Goal: Information Seeking & Learning: Learn about a topic

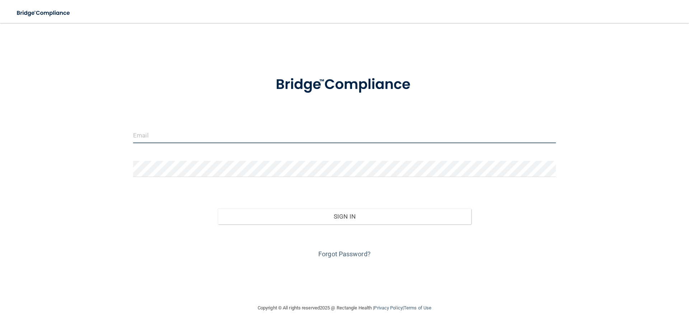
type input "[EMAIL_ADDRESS][DOMAIN_NAME]"
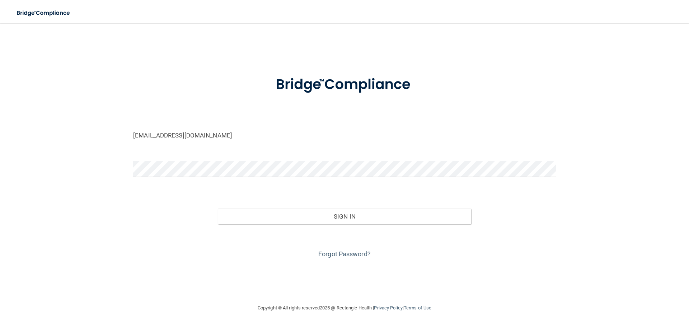
click at [303, 203] on div "Sign In" at bounding box center [345, 209] width 434 height 30
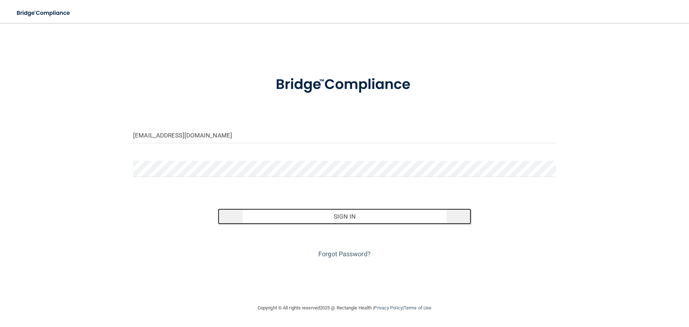
click at [303, 213] on button "Sign In" at bounding box center [345, 217] width 254 height 16
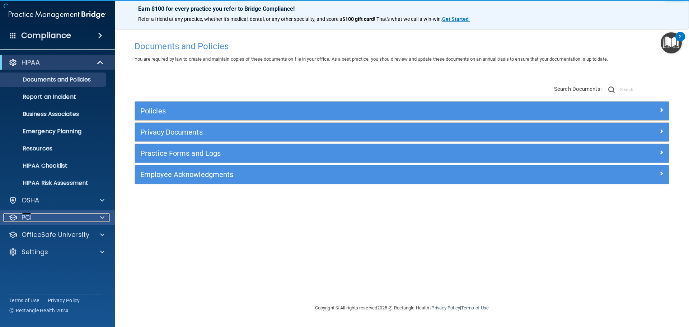
click at [38, 216] on div "PCI" at bounding box center [47, 217] width 89 height 9
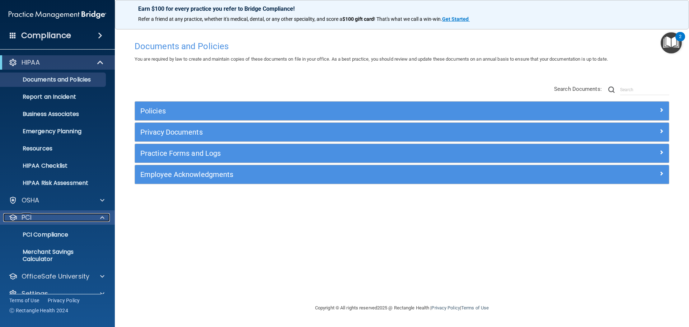
click at [38, 216] on div "PCI" at bounding box center [47, 217] width 89 height 9
click at [43, 219] on div "PCI" at bounding box center [47, 217] width 89 height 9
click at [43, 234] on p "PCI Compliance" at bounding box center [54, 234] width 98 height 7
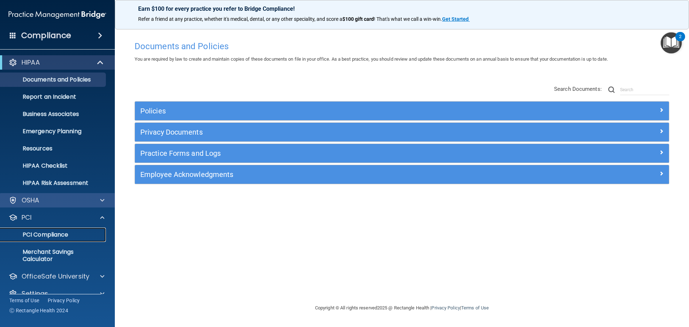
scroll to position [13, 0]
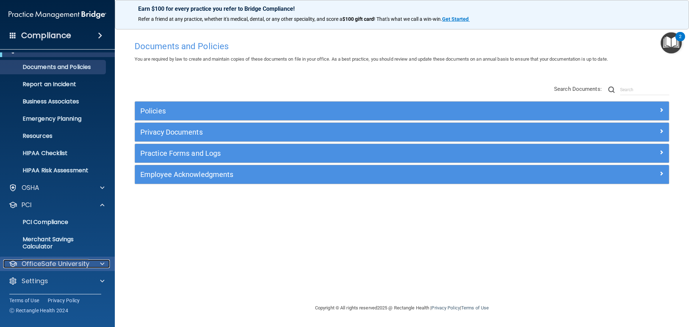
click at [46, 268] on p "OfficeSafe University" at bounding box center [56, 264] width 68 height 9
click at [46, 279] on p "HIPAA Training" at bounding box center [34, 281] width 59 height 7
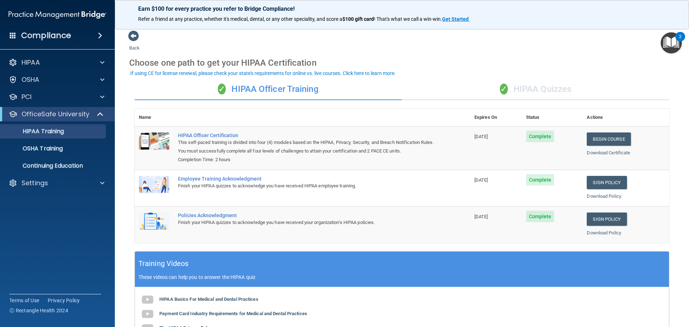
click at [544, 90] on div "✓ HIPAA Quizzes" at bounding box center [535, 90] width 267 height 22
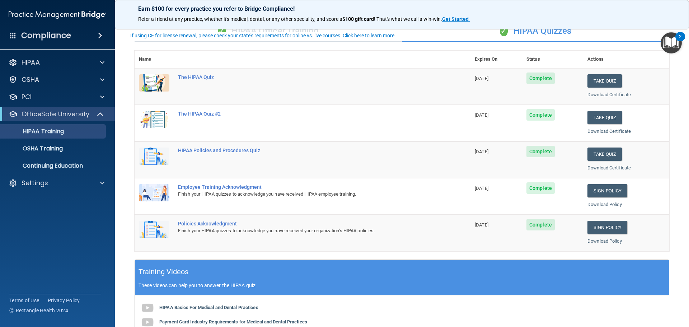
scroll to position [36, 0]
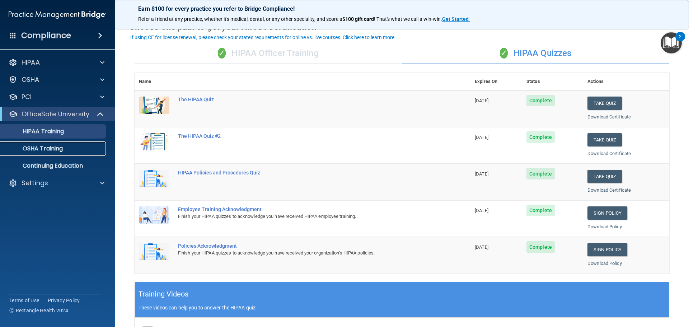
click at [64, 150] on div "OSHA Training" at bounding box center [54, 148] width 98 height 7
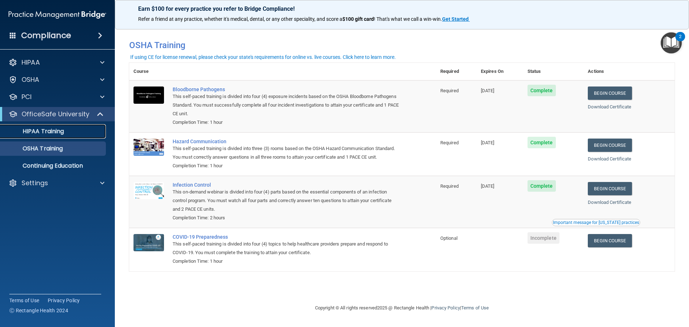
click at [58, 134] on p "HIPAA Training" at bounding box center [34, 131] width 59 height 7
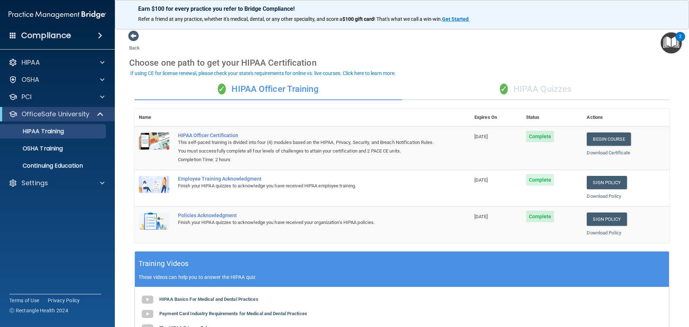
click at [520, 87] on div "✓ HIPAA Quizzes" at bounding box center [535, 90] width 267 height 22
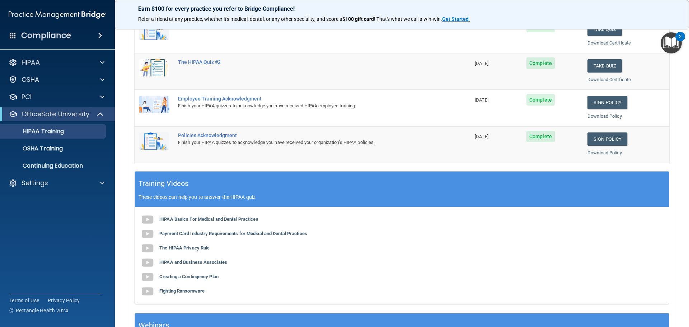
scroll to position [142, 0]
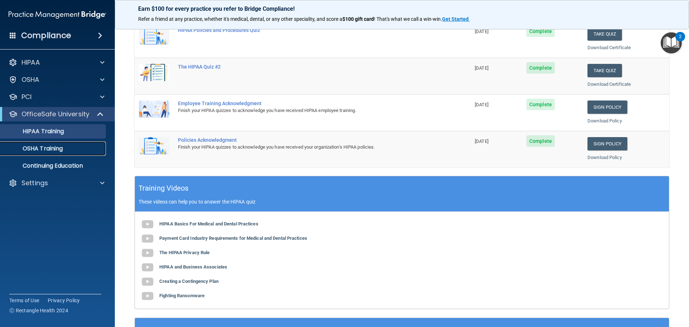
click at [48, 154] on link "OSHA Training" at bounding box center [49, 148] width 113 height 14
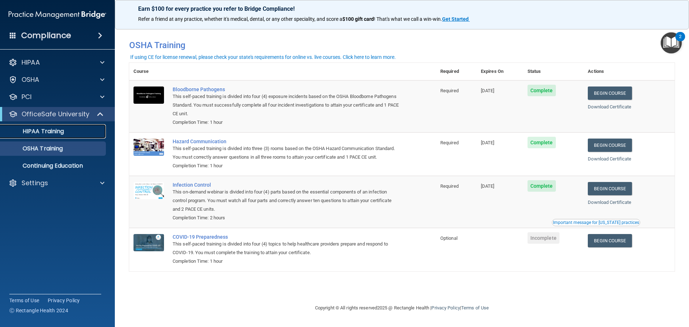
click at [31, 129] on p "HIPAA Training" at bounding box center [34, 131] width 59 height 7
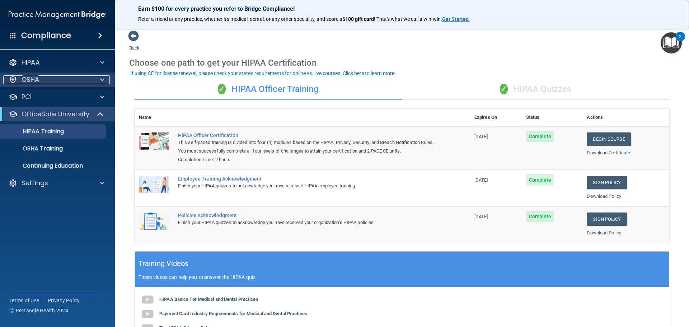
click at [52, 79] on div "OSHA" at bounding box center [47, 79] width 89 height 9
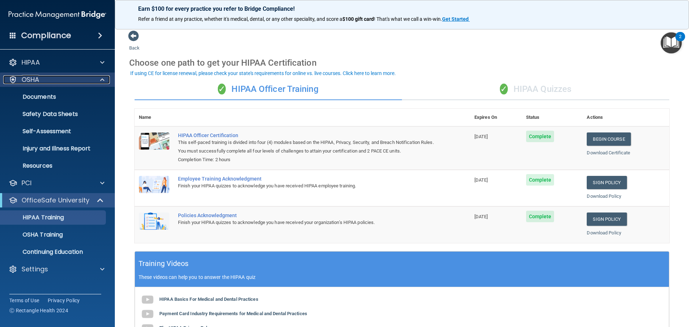
click at [52, 79] on div "OSHA" at bounding box center [47, 79] width 89 height 9
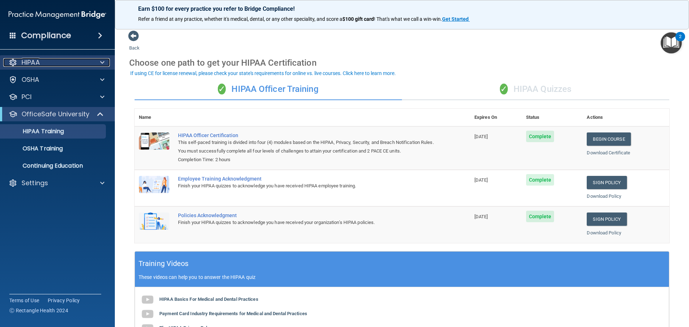
click at [46, 64] on div "HIPAA" at bounding box center [47, 62] width 89 height 9
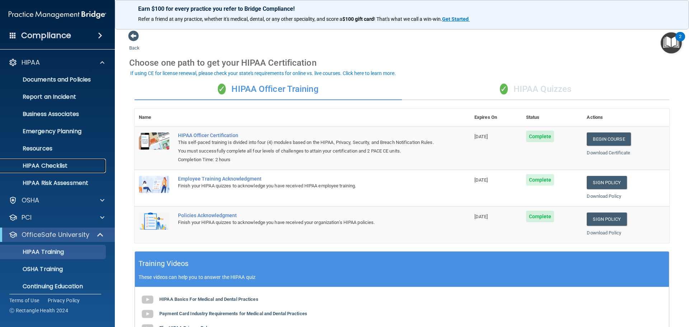
click at [55, 166] on p "HIPAA Checklist" at bounding box center [54, 165] width 98 height 7
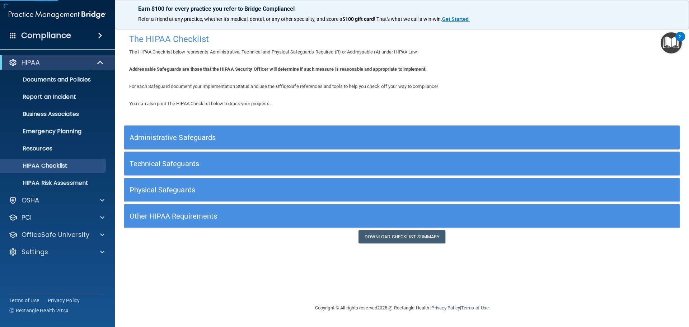
click at [226, 135] on h5 "Administrative Safeguards" at bounding box center [333, 138] width 406 height 8
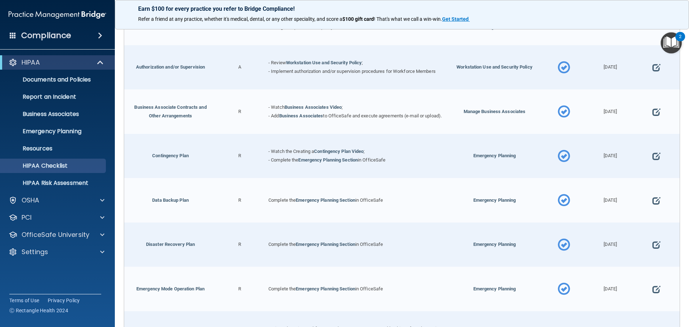
scroll to position [359, 0]
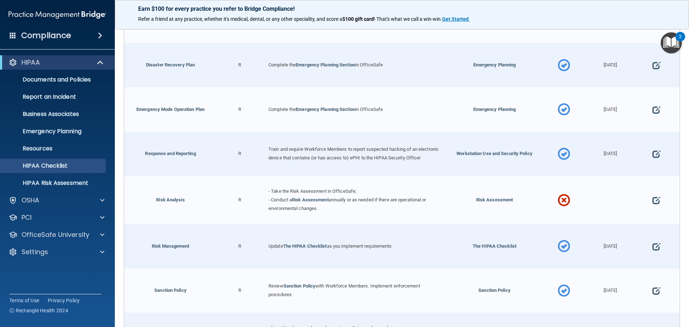
click at [307, 200] on div "- Take the Risk Assessment in OfficeSafe; - Conduct a Risk Assessment annually …" at bounding box center [355, 200] width 185 height 48
click at [307, 202] on link "Risk Assessment" at bounding box center [310, 199] width 37 height 5
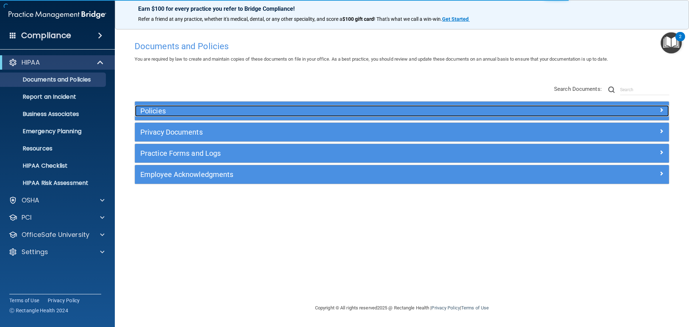
click at [342, 107] on div "Policies" at bounding box center [335, 110] width 401 height 11
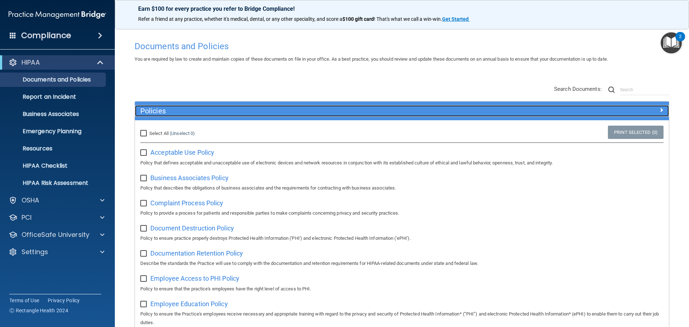
click at [342, 107] on div "Policies" at bounding box center [335, 110] width 401 height 11
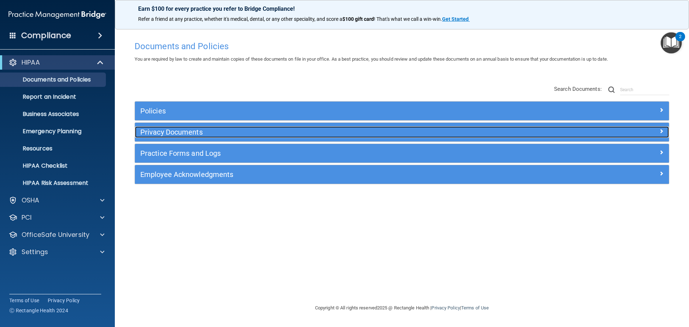
click at [321, 133] on h5 "Privacy Documents" at bounding box center [335, 132] width 390 height 8
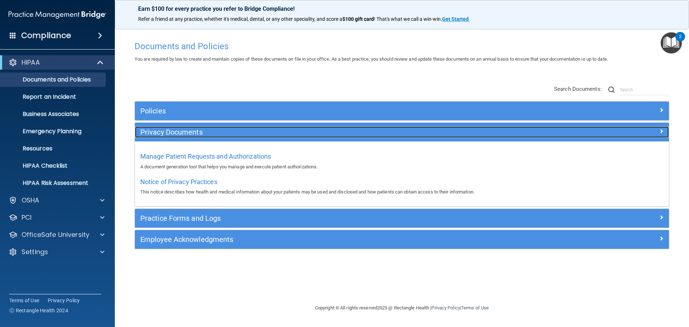
click at [321, 133] on h5 "Privacy Documents" at bounding box center [335, 132] width 390 height 8
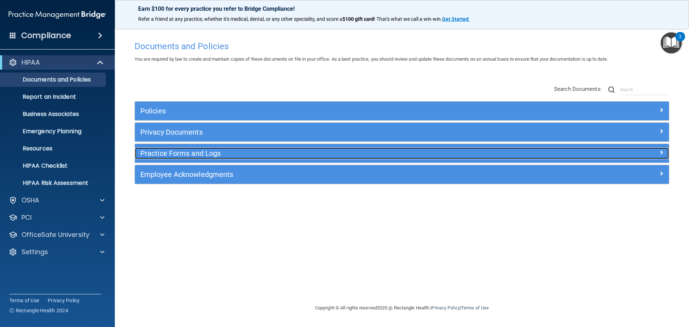
click at [301, 151] on h5 "Practice Forms and Logs" at bounding box center [335, 153] width 390 height 8
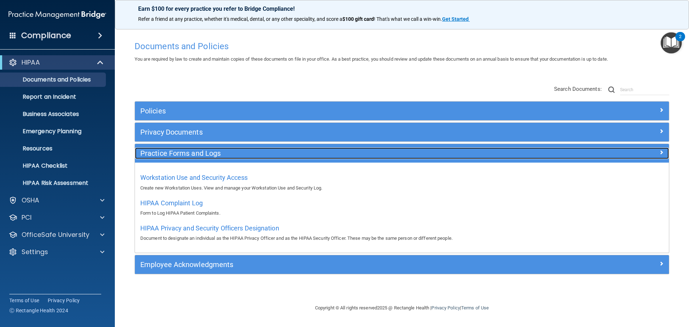
click at [301, 151] on h5 "Practice Forms and Logs" at bounding box center [335, 153] width 390 height 8
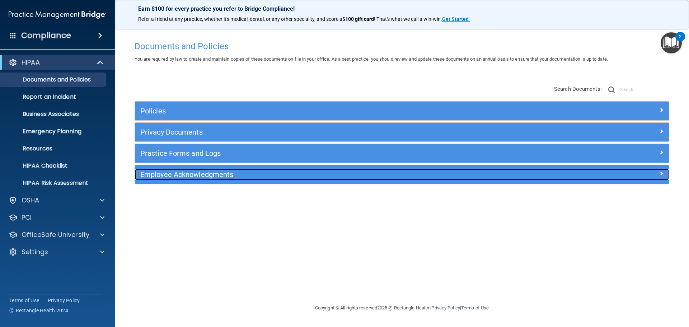
click at [295, 172] on h5 "Employee Acknowledgments" at bounding box center [335, 175] width 390 height 8
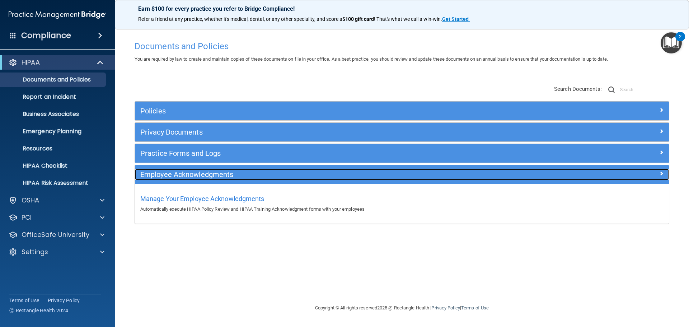
click at [295, 172] on h5 "Employee Acknowledgments" at bounding box center [335, 175] width 390 height 8
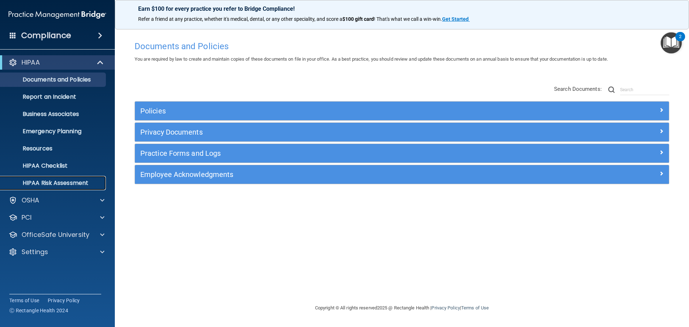
click at [62, 185] on p "HIPAA Risk Assessment" at bounding box center [54, 183] width 98 height 7
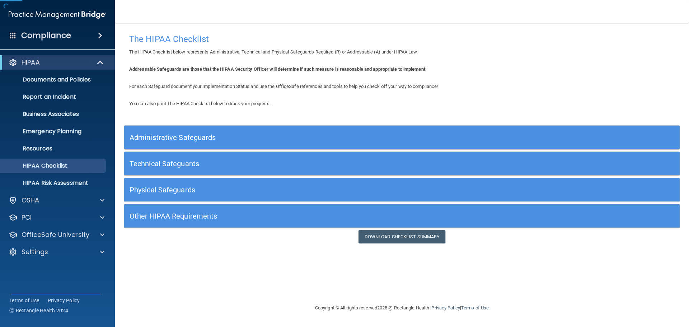
click at [512, 139] on h5 "Administrative Safeguards" at bounding box center [333, 138] width 406 height 8
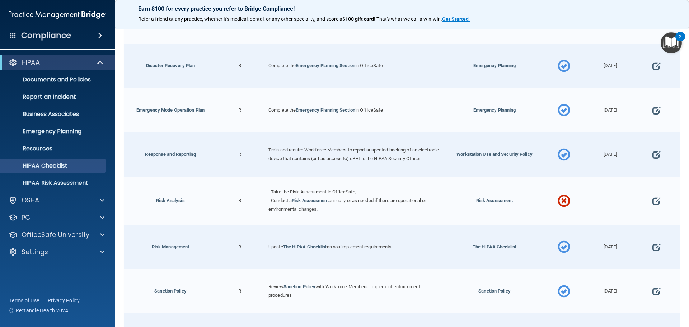
scroll to position [359, 0]
click at [562, 205] on span at bounding box center [564, 200] width 13 height 31
click at [653, 204] on span at bounding box center [657, 200] width 8 height 22
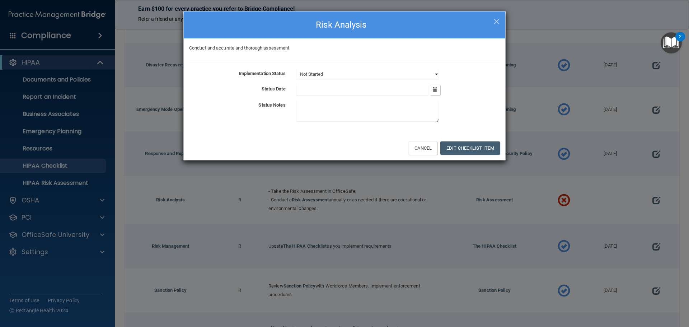
click at [316, 74] on select "Not Started In Progress Completed" at bounding box center [368, 74] width 143 height 10
click at [297, 69] on select "Not Started In Progress Completed" at bounding box center [368, 74] width 143 height 10
click at [458, 146] on button "Edit Checklist Item" at bounding box center [471, 147] width 60 height 13
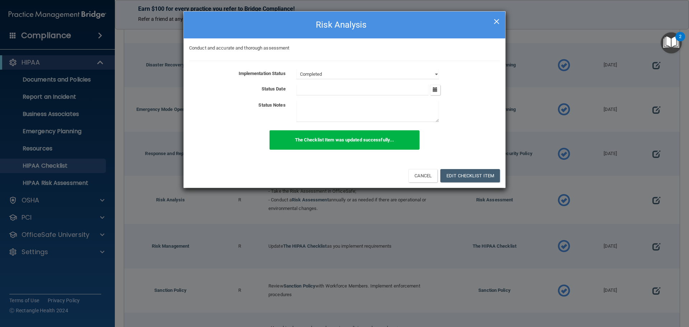
click at [495, 22] on span "×" at bounding box center [497, 20] width 6 height 14
select select "not_started"
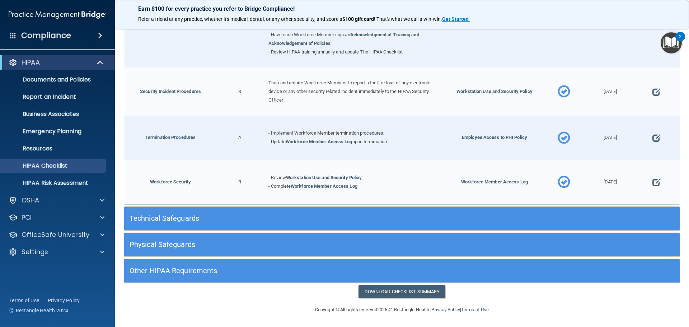
click at [432, 219] on h5 "Technical Safeguards" at bounding box center [333, 218] width 406 height 8
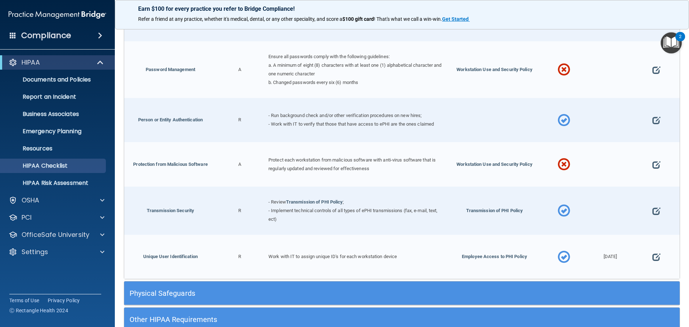
scroll to position [1317, 0]
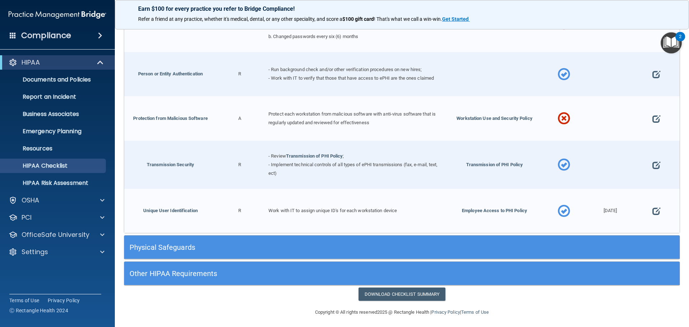
click at [429, 243] on h5 "Physical Safeguards" at bounding box center [333, 247] width 406 height 8
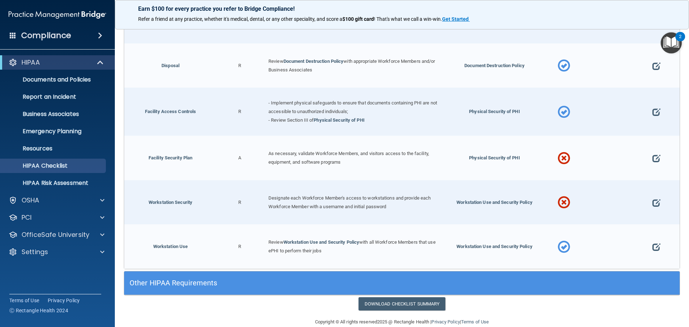
scroll to position [1671, 0]
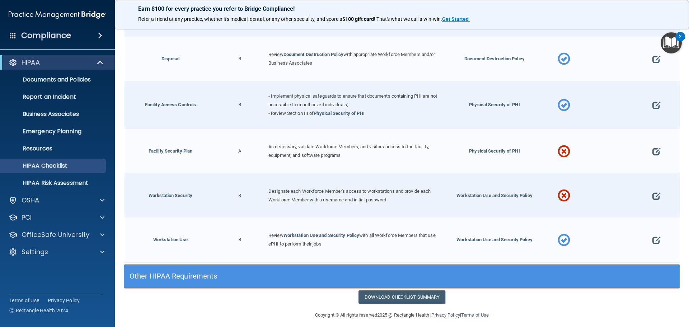
click at [411, 268] on div "Other HIPAA Requirements" at bounding box center [332, 276] width 417 height 16
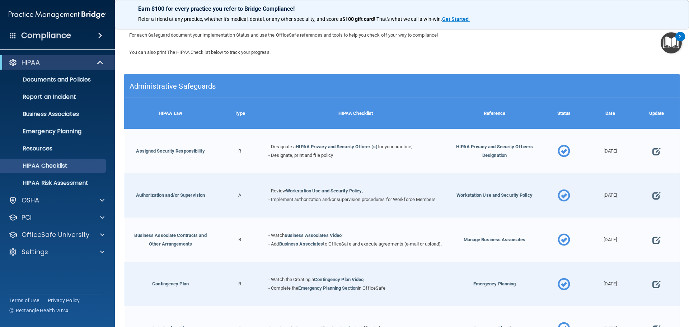
scroll to position [0, 0]
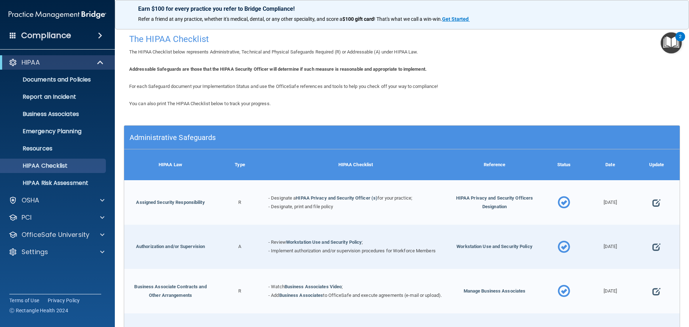
click at [676, 34] on div "2" at bounding box center [681, 36] width 10 height 9
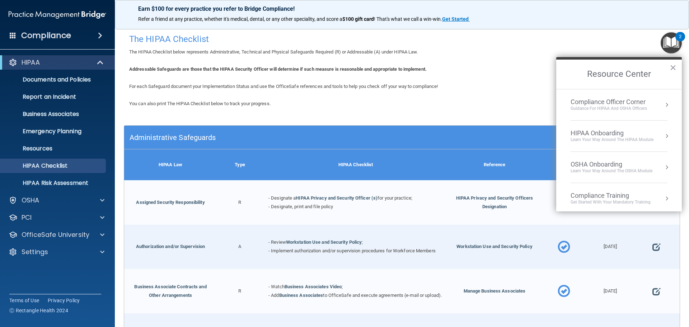
scroll to position [103, 0]
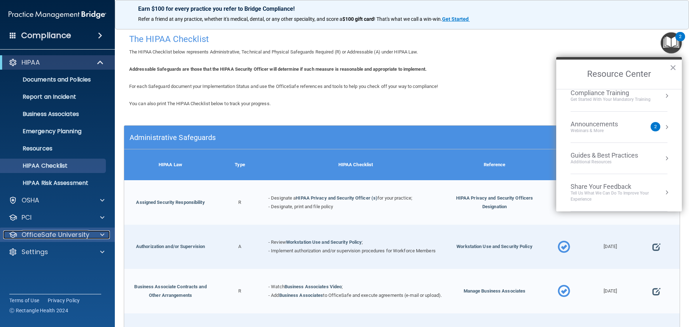
click at [56, 236] on p "OfficeSafe University" at bounding box center [56, 235] width 68 height 9
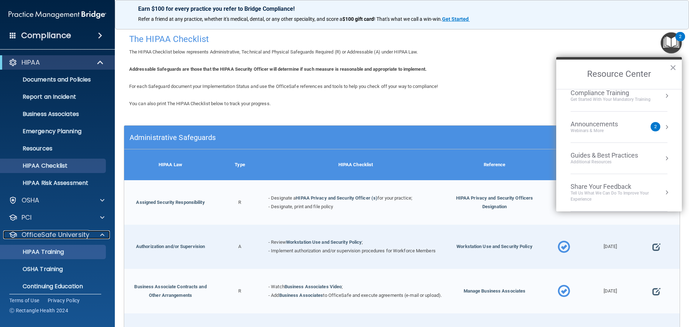
scroll to position [23, 0]
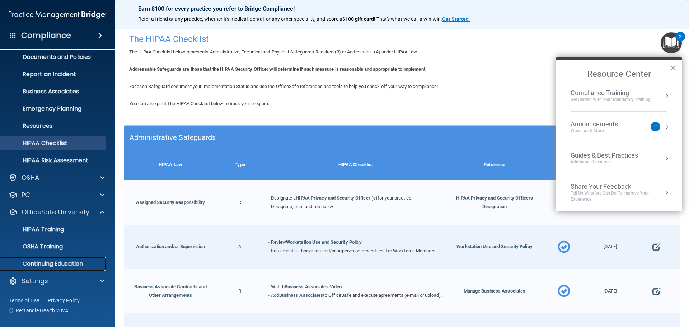
click at [48, 262] on p "Continuing Education" at bounding box center [54, 263] width 98 height 7
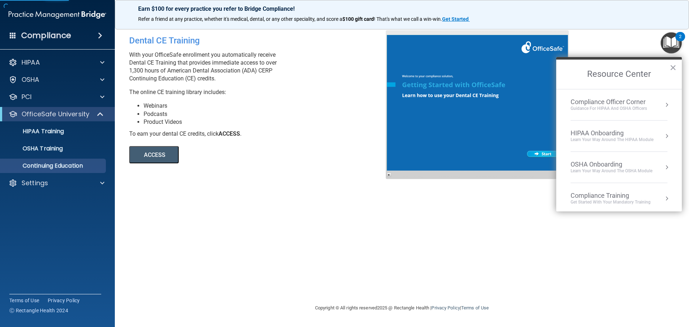
click at [161, 154] on button "ACCESS" at bounding box center [154, 154] width 50 height 17
click at [47, 60] on div "HIPAA" at bounding box center [47, 62] width 89 height 9
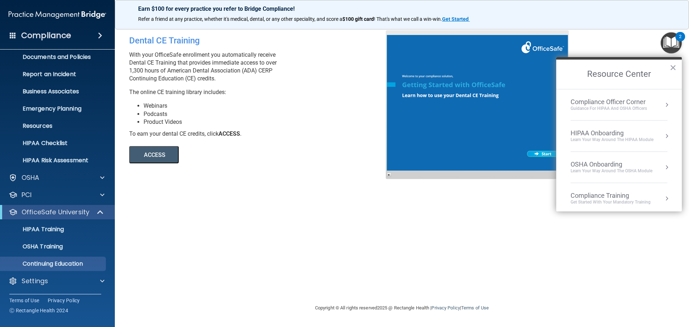
scroll to position [103, 0]
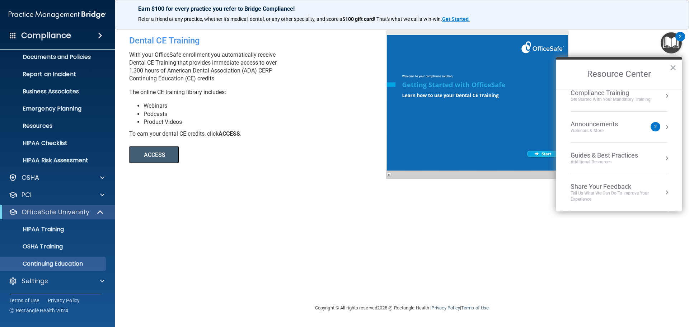
click at [628, 130] on div "Webinars & More" at bounding box center [602, 131] width 62 height 6
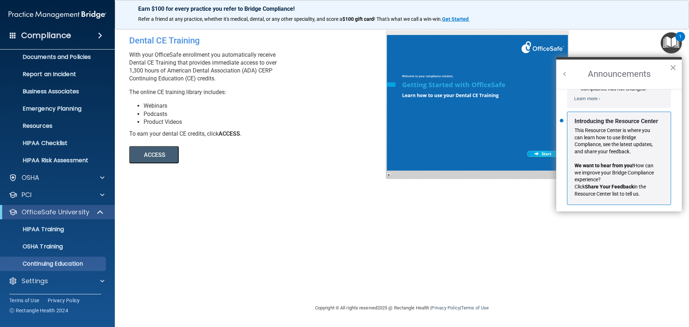
scroll to position [126, 0]
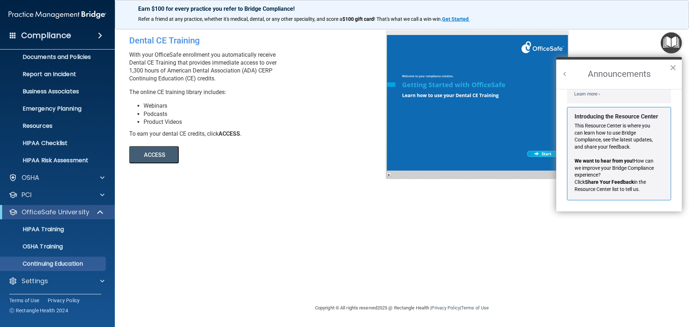
click at [423, 218] on div "Dental CE Training With your OfficeSafe enrollment you automatically receive De…" at bounding box center [402, 163] width 546 height 266
click at [669, 45] on img "Open Resource Center" at bounding box center [671, 42] width 21 height 21
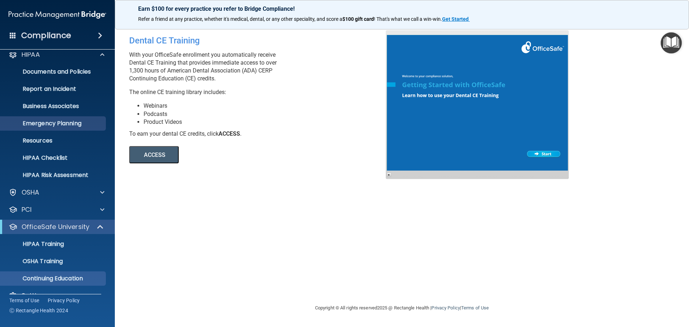
scroll to position [0, 0]
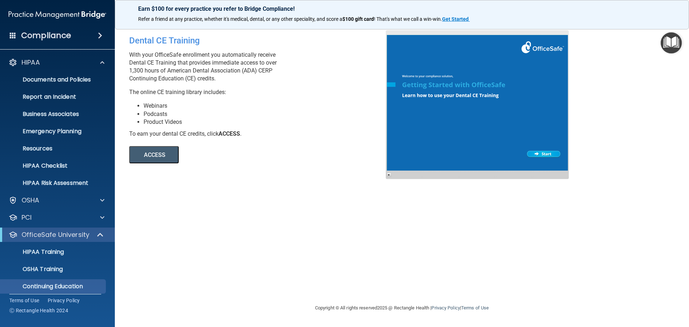
click at [98, 35] on span at bounding box center [100, 35] width 4 height 9
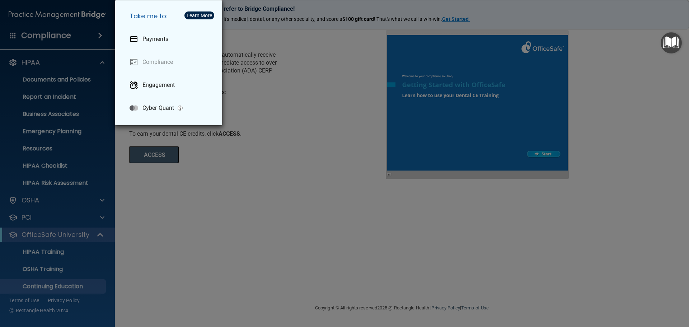
click at [272, 142] on div "Take me to: Payments Compliance Engagement Cyber Quant" at bounding box center [344, 163] width 689 height 327
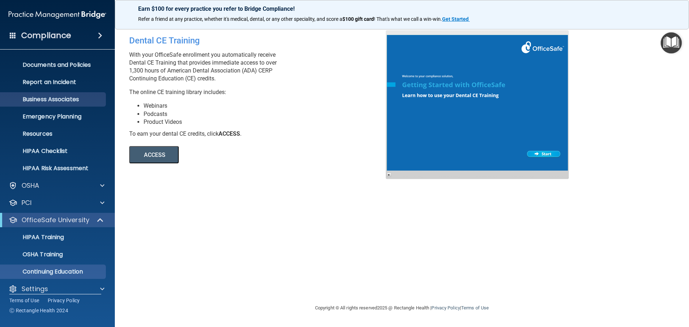
scroll to position [23, 0]
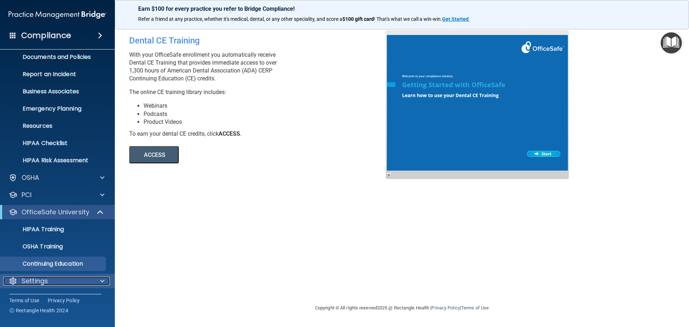
click at [46, 284] on p "Settings" at bounding box center [35, 281] width 27 height 9
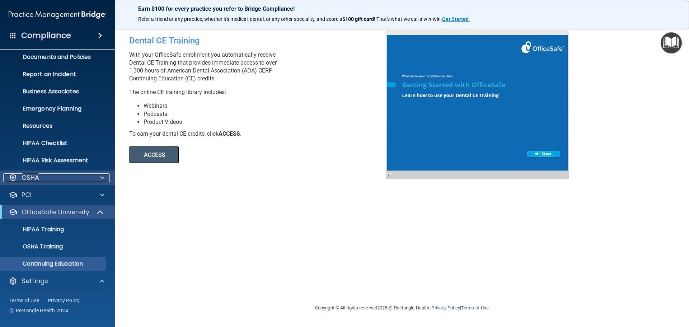
click at [46, 176] on div "OSHA" at bounding box center [47, 177] width 89 height 9
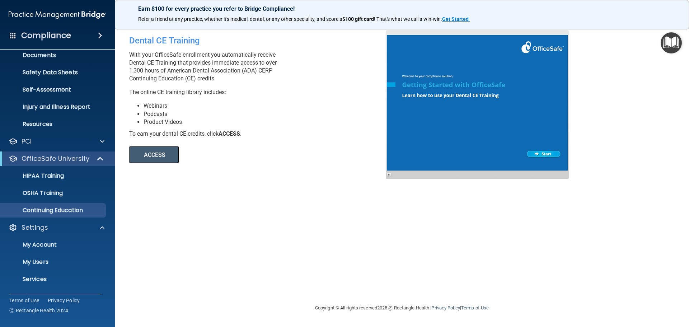
scroll to position [166, 0]
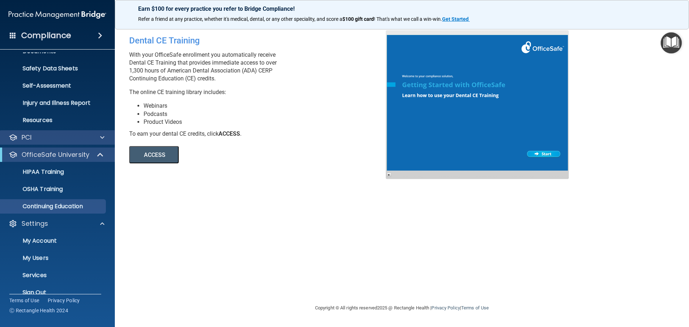
click at [78, 130] on div "PCI" at bounding box center [57, 137] width 115 height 14
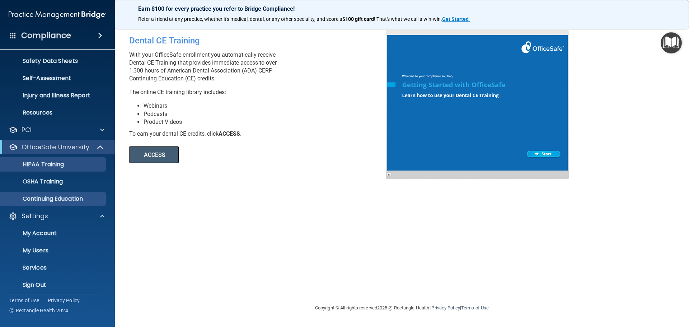
scroll to position [178, 0]
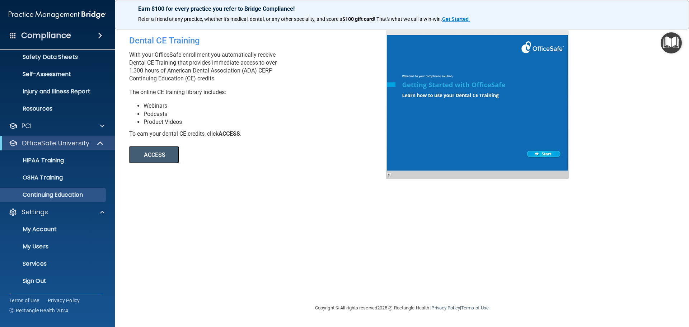
click at [28, 33] on h4 "Compliance" at bounding box center [46, 36] width 50 height 10
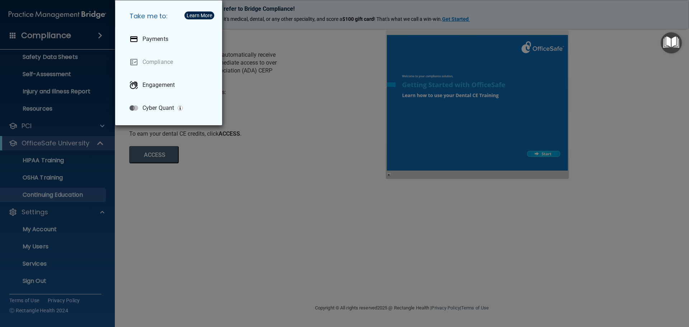
click at [290, 115] on div "Take me to: Payments Compliance Engagement Cyber Quant" at bounding box center [344, 163] width 689 height 327
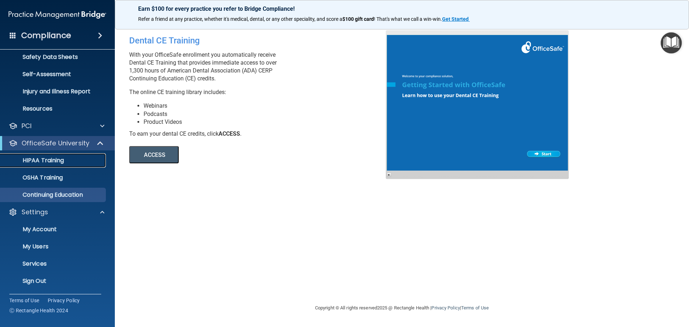
click at [47, 159] on p "HIPAA Training" at bounding box center [34, 160] width 59 height 7
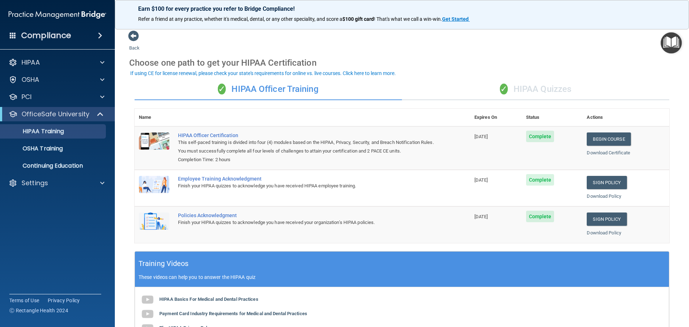
click at [513, 85] on div "✓ HIPAA Quizzes" at bounding box center [535, 90] width 267 height 22
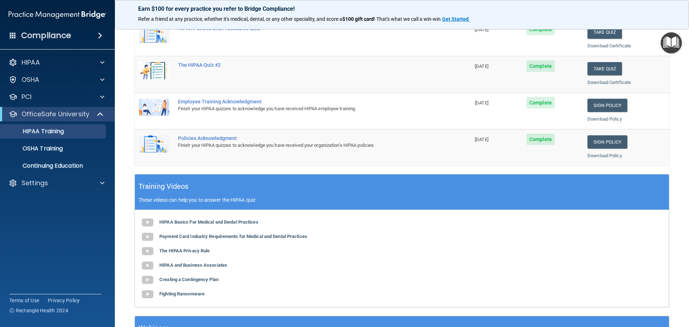
scroll to position [214, 0]
